Goal: Check status: Check status

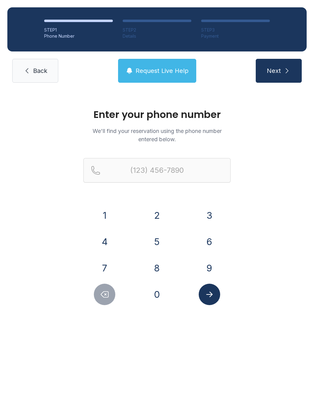
click at [161, 217] on button "2" at bounding box center [156, 215] width 21 height 21
click at [109, 239] on button "4" at bounding box center [104, 241] width 21 height 21
click at [164, 275] on button "8" at bounding box center [156, 268] width 21 height 21
click at [161, 265] on button "8" at bounding box center [156, 268] width 21 height 21
click at [209, 304] on button "Submit lookup form" at bounding box center [209, 294] width 21 height 21
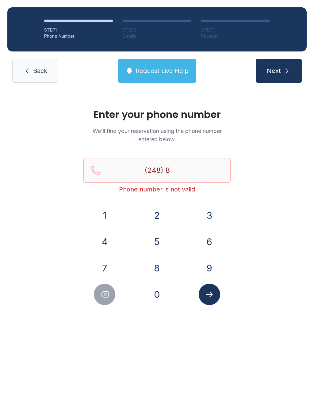
click at [265, 228] on div "Enter your phone number We'll find your reservation using the phone number ente…" at bounding box center [157, 210] width 314 height 240
click at [110, 299] on button "Delete number" at bounding box center [104, 294] width 21 height 21
click at [215, 267] on button "9" at bounding box center [209, 268] width 21 height 21
click at [103, 215] on button "1" at bounding box center [104, 215] width 21 height 21
click at [159, 243] on button "5" at bounding box center [156, 241] width 21 height 21
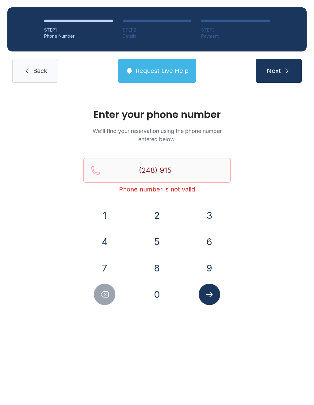
click at [108, 245] on button "4" at bounding box center [104, 241] width 21 height 21
click at [214, 270] on button "9" at bounding box center [209, 268] width 21 height 21
click at [108, 269] on button "7" at bounding box center [104, 268] width 21 height 21
click at [164, 272] on button "8" at bounding box center [156, 268] width 21 height 21
type input "[PHONE_NUMBER]"
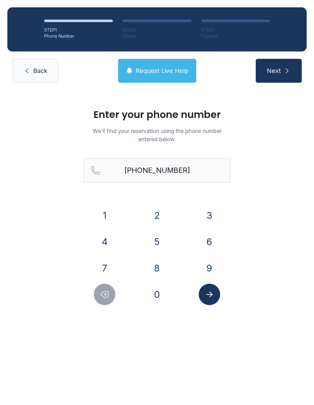
click at [211, 298] on icon "Submit lookup form" at bounding box center [209, 294] width 9 height 9
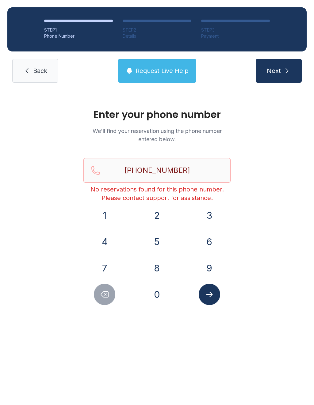
click at [283, 69] on icon "submit" at bounding box center [286, 70] width 7 height 7
click at [182, 68] on span "Request Live Help" at bounding box center [162, 71] width 53 height 9
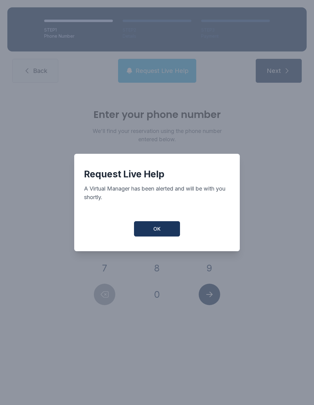
click at [163, 229] on button "OK" at bounding box center [157, 228] width 46 height 15
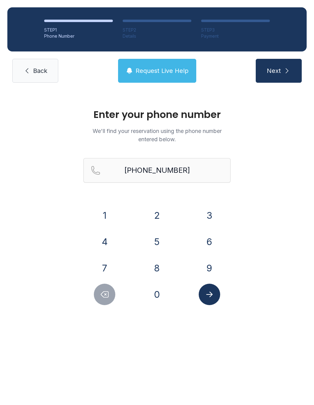
click at [194, 76] on button "Request Live Help" at bounding box center [157, 71] width 78 height 24
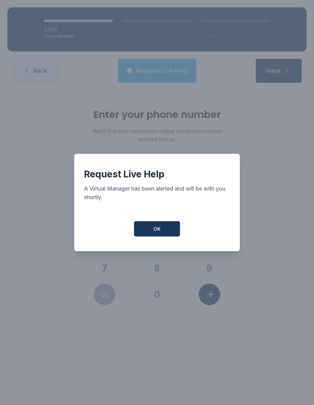
click at [171, 237] on button "OK" at bounding box center [157, 228] width 46 height 15
